Goal: Download file/media: Download file/media

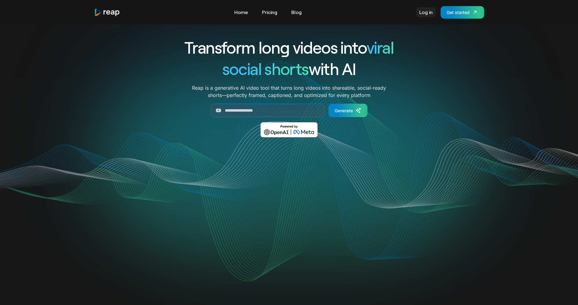
click at [429, 11] on link "Log in" at bounding box center [425, 12] width 19 height 10
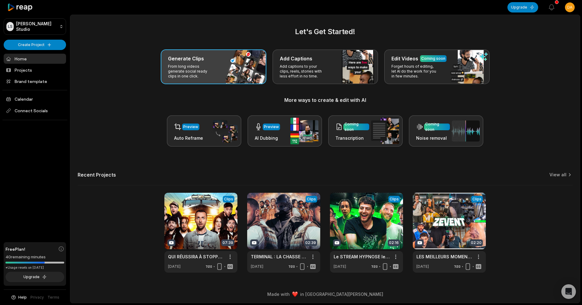
click at [231, 70] on div "Generate Clips From long videos generate social ready clips in one click." at bounding box center [214, 66] width 106 height 35
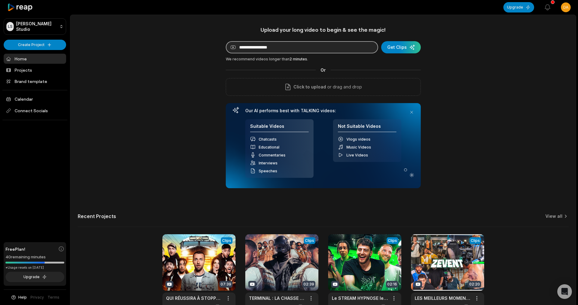
click at [282, 51] on input at bounding box center [302, 47] width 152 height 12
paste input "**********"
type input "**********"
click at [417, 47] on div "submit" at bounding box center [401, 47] width 40 height 12
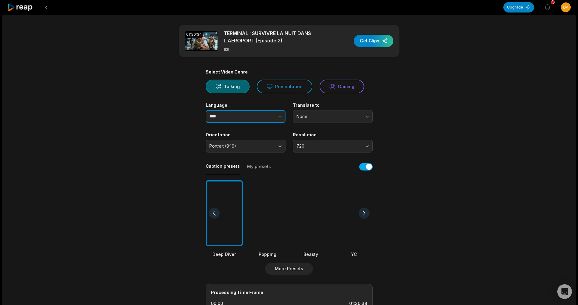
click at [255, 119] on button "button" at bounding box center [267, 116] width 35 height 13
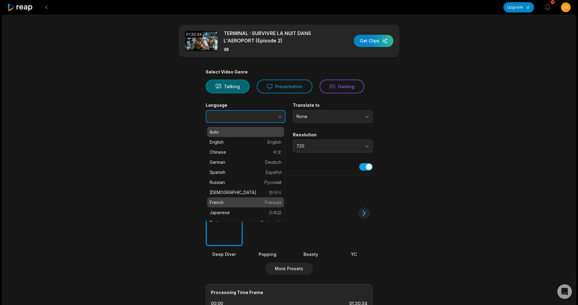
type input "******"
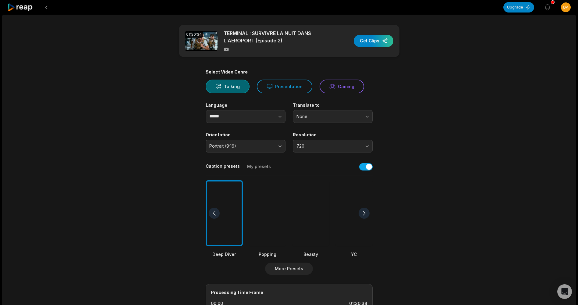
click at [278, 222] on div at bounding box center [267, 213] width 37 height 66
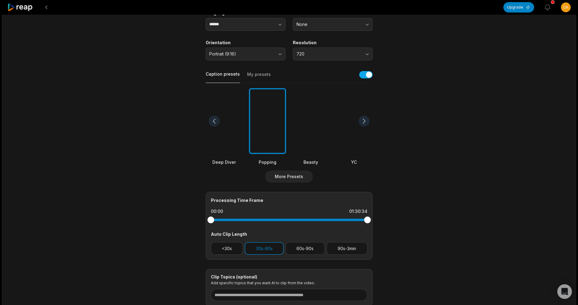
scroll to position [122, 0]
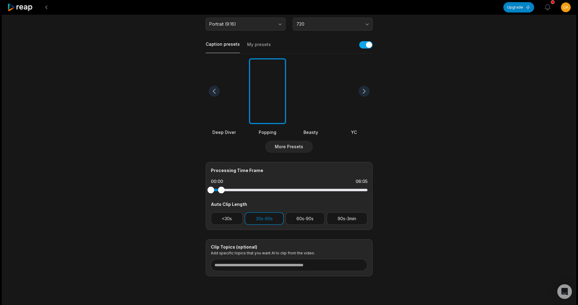
drag, startPoint x: 367, startPoint y: 191, endPoint x: 132, endPoint y: 190, distance: 234.8
click at [129, 191] on div "01:30:34 TERMINAL : SURVIVRE LA NUIT DANS L'AEROPORT (Episode 2) Get Clips Sele…" at bounding box center [289, 105] width 574 height 425
drag, startPoint x: 221, startPoint y: 191, endPoint x: 201, endPoint y: 192, distance: 19.8
click at [201, 192] on main "01:30:34 TERMINAL : SURVIVRE LA NUIT DANS L'AEROPORT (Episode 2) Get Clips Sele…" at bounding box center [289, 89] width 295 height 373
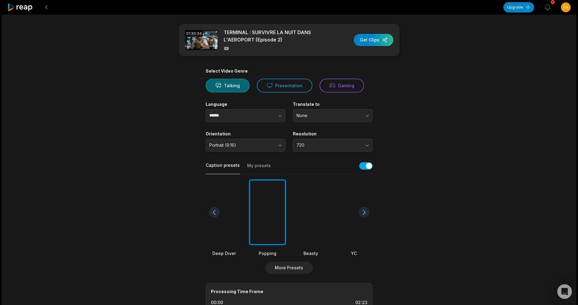
scroll to position [0, 0]
click at [377, 41] on div "button" at bounding box center [374, 41] width 40 height 12
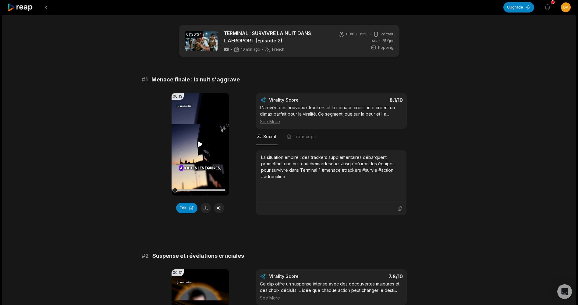
click at [200, 134] on video "Your browser does not support mp4 format." at bounding box center [200, 144] width 58 height 102
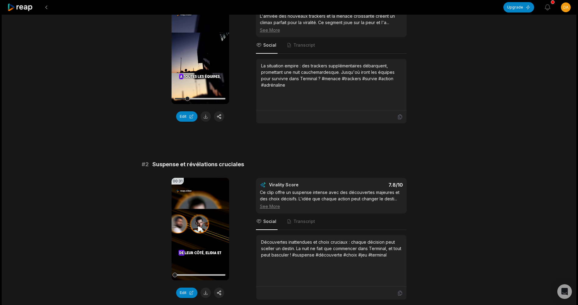
click at [203, 215] on video "Your browser does not support mp4 format." at bounding box center [200, 229] width 58 height 102
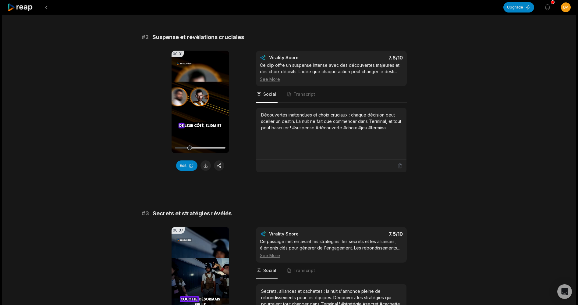
scroll to position [244, 0]
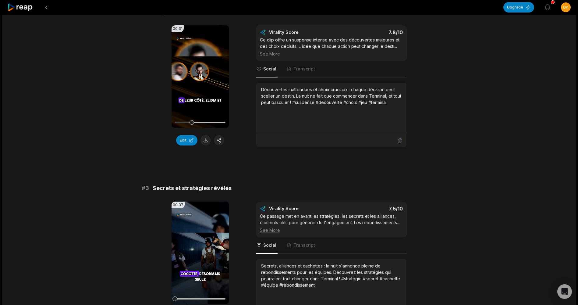
click at [194, 91] on video "Your browser does not support mp4 format." at bounding box center [200, 76] width 58 height 102
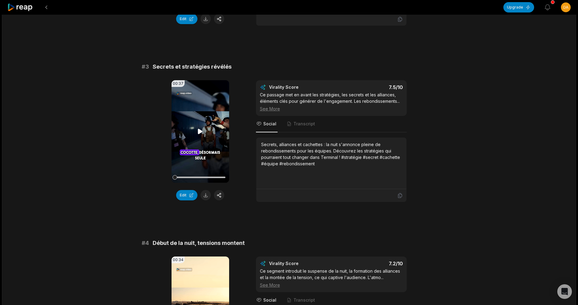
scroll to position [365, 0]
click at [199, 131] on icon at bounding box center [200, 130] width 5 height 5
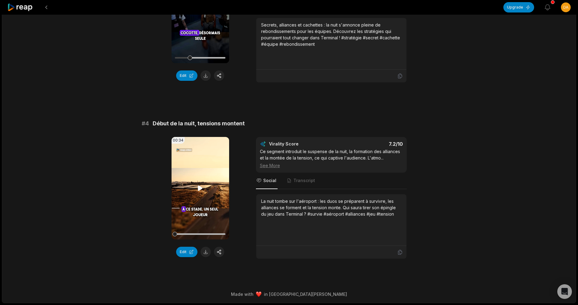
click at [211, 187] on video "Your browser does not support mp4 format." at bounding box center [200, 188] width 58 height 102
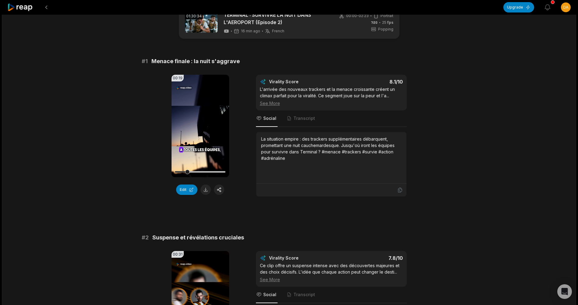
scroll to position [0, 0]
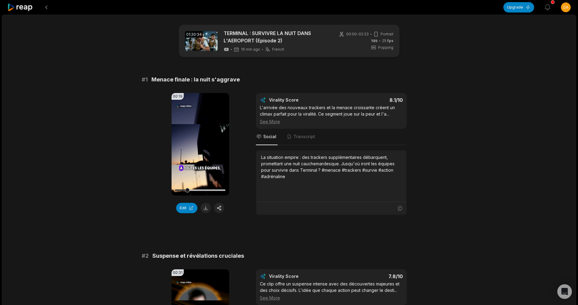
click at [376, 47] on icon at bounding box center [373, 47] width 5 height 5
click at [308, 49] on div "16 min ago French fr" at bounding box center [276, 49] width 105 height 5
click at [240, 49] on div "16 min ago French fr" at bounding box center [254, 49] width 61 height 5
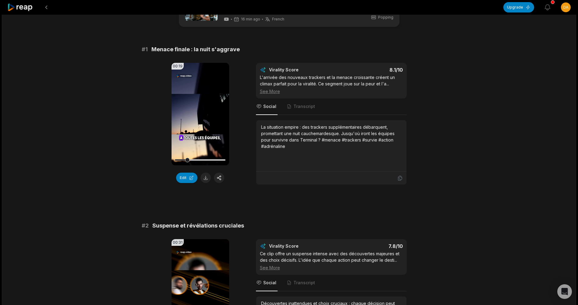
scroll to position [30, 0]
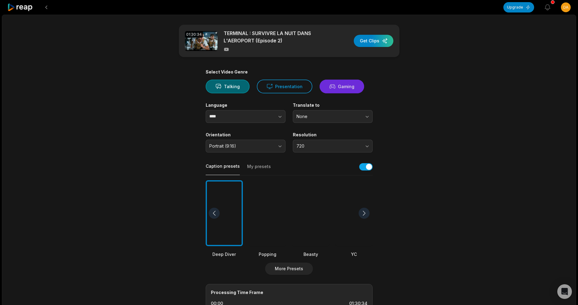
click at [339, 82] on button "Gaming" at bounding box center [341, 86] width 44 height 14
click at [209, 85] on button "Talking" at bounding box center [228, 86] width 44 height 14
click at [252, 126] on div "Select Video Genre Talking Presentation Gaming Language **** Translate to None …" at bounding box center [289, 233] width 167 height 329
click at [253, 119] on button "button" at bounding box center [267, 116] width 35 height 13
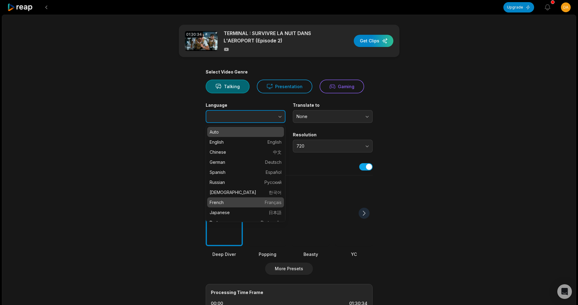
type input "******"
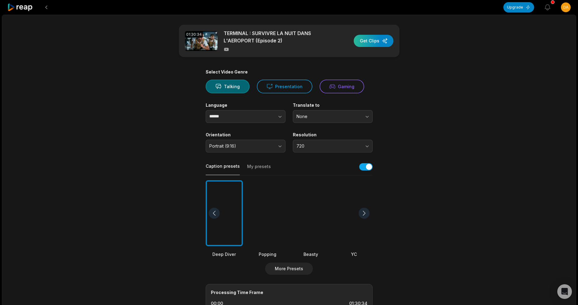
click at [372, 37] on div "button" at bounding box center [374, 41] width 40 height 12
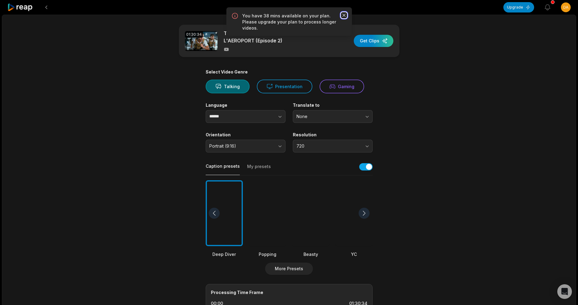
click at [346, 13] on icon "button" at bounding box center [344, 15] width 6 height 6
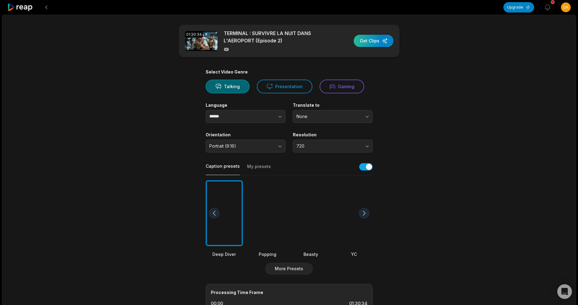
click at [371, 42] on div "button" at bounding box center [374, 41] width 40 height 12
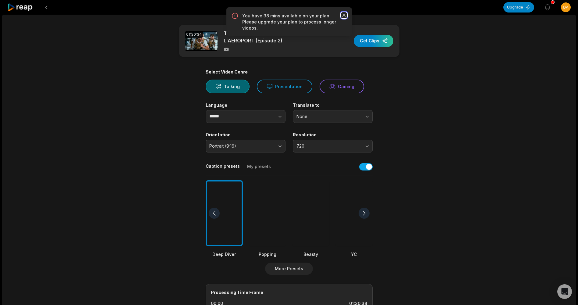
click at [344, 14] on icon "button" at bounding box center [344, 15] width 6 height 6
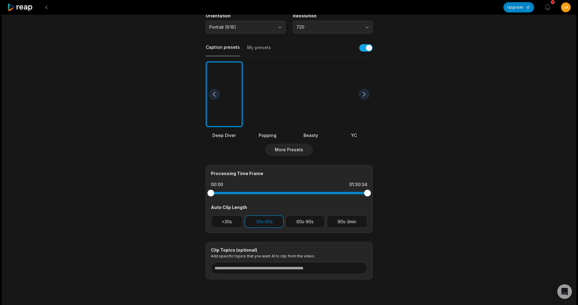
scroll to position [137, 0]
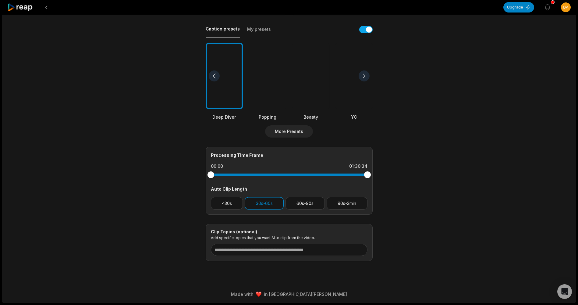
drag, startPoint x: 348, startPoint y: 29, endPoint x: 345, endPoint y: 28, distance: 3.3
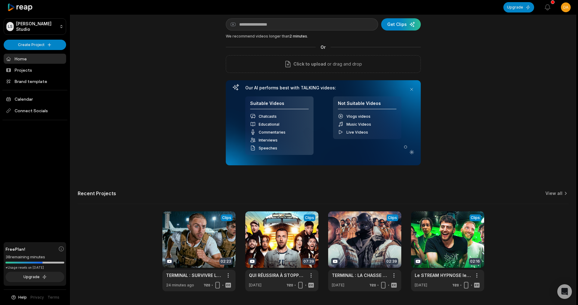
scroll to position [41, 0]
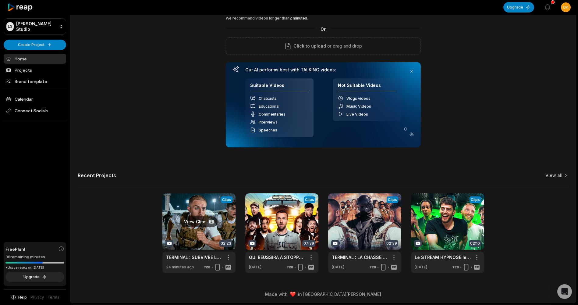
click at [201, 230] on link at bounding box center [198, 233] width 73 height 80
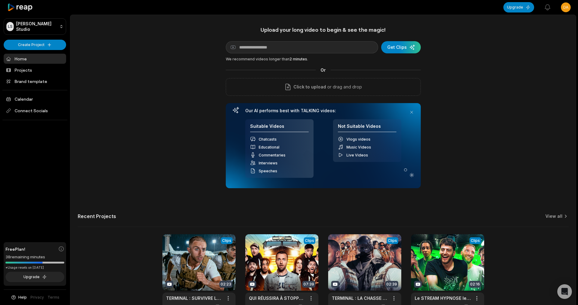
scroll to position [41, 0]
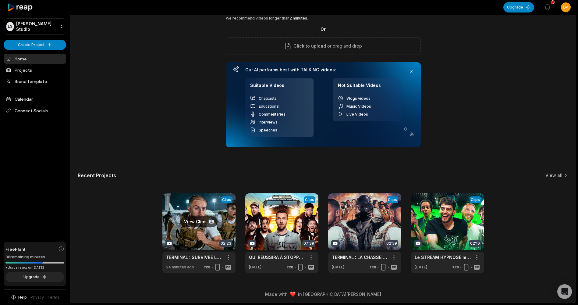
click at [206, 206] on link at bounding box center [198, 233] width 73 height 80
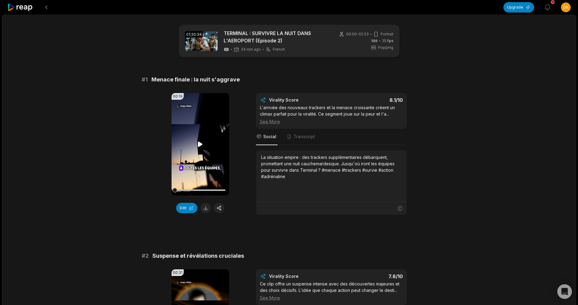
click at [199, 105] on video "Your browser does not support mp4 format." at bounding box center [200, 144] width 58 height 102
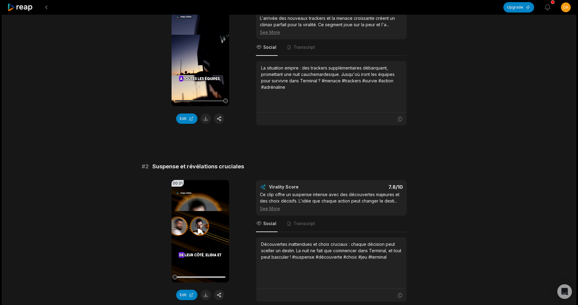
scroll to position [91, 0]
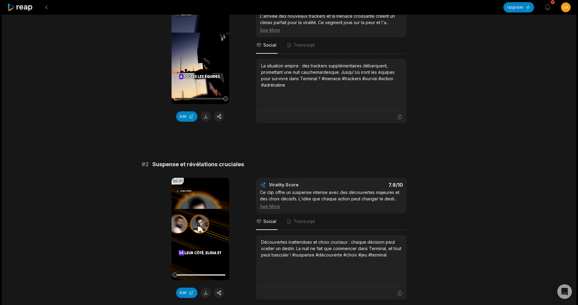
click at [203, 217] on video "Your browser does not support mp4 format." at bounding box center [200, 229] width 58 height 102
click at [203, 225] on icon at bounding box center [199, 228] width 7 height 7
click at [216, 113] on button at bounding box center [219, 116] width 10 height 10
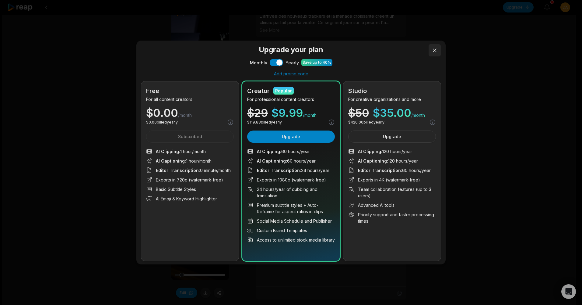
click at [435, 49] on button at bounding box center [435, 50] width 12 height 12
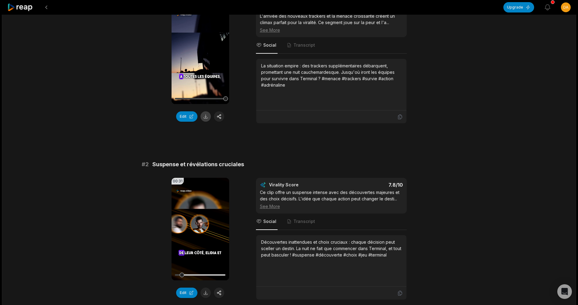
click at [203, 118] on button at bounding box center [205, 116] width 10 height 10
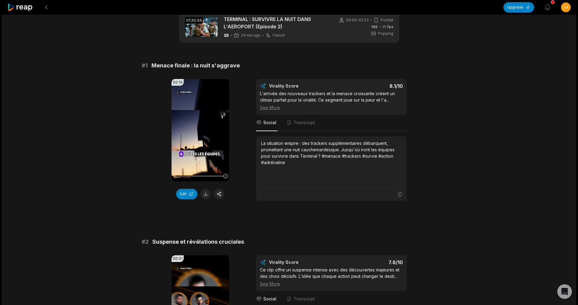
scroll to position [0, 0]
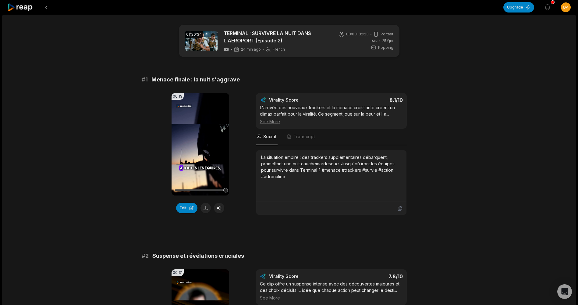
drag, startPoint x: 227, startPoint y: 190, endPoint x: 59, endPoint y: 201, distance: 168.5
click at [204, 150] on video "Your browser does not support mp4 format." at bounding box center [200, 144] width 58 height 102
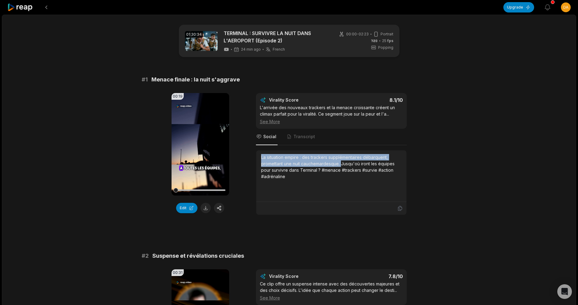
drag, startPoint x: 260, startPoint y: 156, endPoint x: 341, endPoint y: 163, distance: 81.6
click at [341, 163] on div "La situation empire : des trackers supplémentaires débarquent, promettant une n…" at bounding box center [331, 175] width 150 height 51
copy div "La situation empire : des trackers supplémentaires débarquent, promettant une n…"
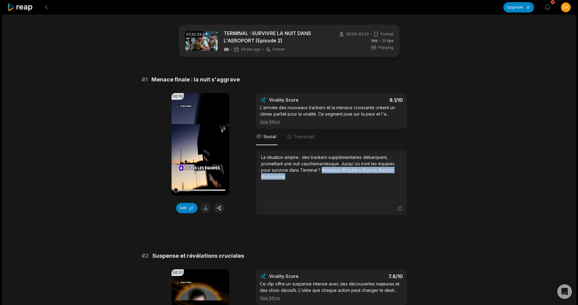
drag, startPoint x: 322, startPoint y: 169, endPoint x: 327, endPoint y: 176, distance: 9.3
click at [327, 176] on div "La situation empire : des trackers supplémentaires débarquent, promettant une n…" at bounding box center [331, 167] width 140 height 26
copy div "#menace #trackers #survie #action #adrénaline"
